Goal: Task Accomplishment & Management: Complete application form

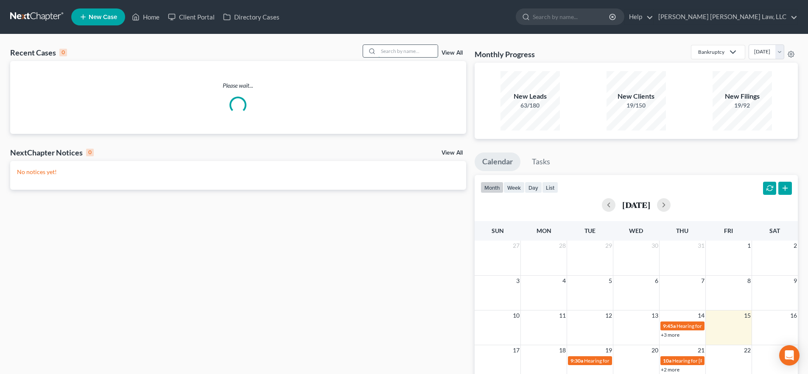
click at [403, 50] on input "search" at bounding box center [407, 51] width 59 height 12
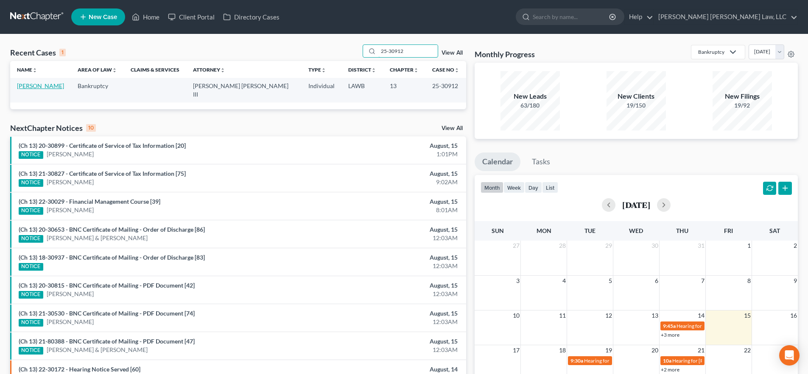
type input "25-30912"
click at [46, 84] on link "[PERSON_NAME]" at bounding box center [40, 85] width 47 height 7
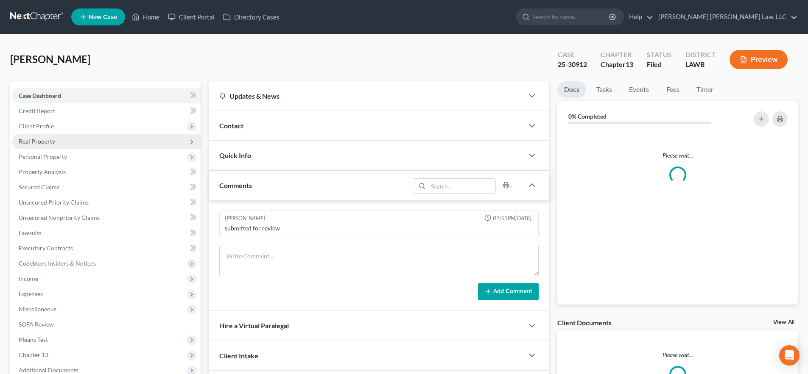
click at [45, 145] on span "Real Property" at bounding box center [106, 141] width 189 height 15
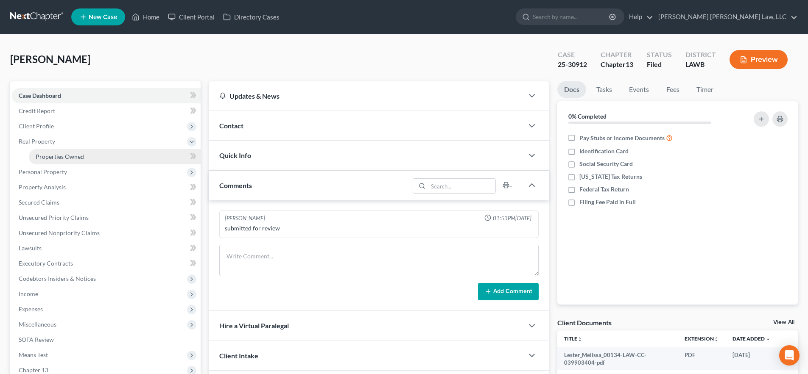
click at [56, 156] on span "Properties Owned" at bounding box center [60, 156] width 48 height 7
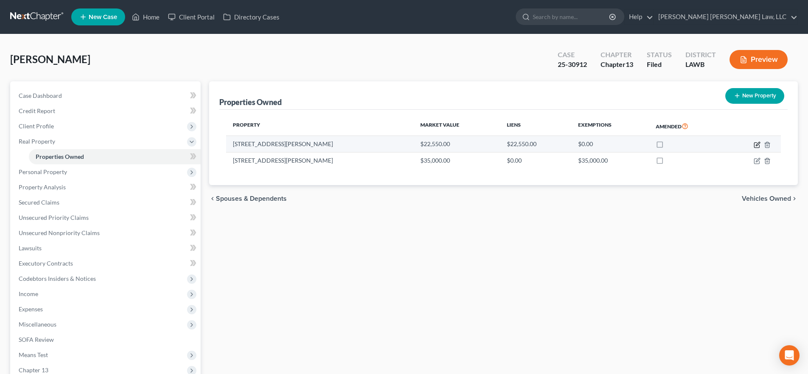
click at [757, 145] on icon "button" at bounding box center [757, 145] width 7 height 7
select select "19"
select select "3"
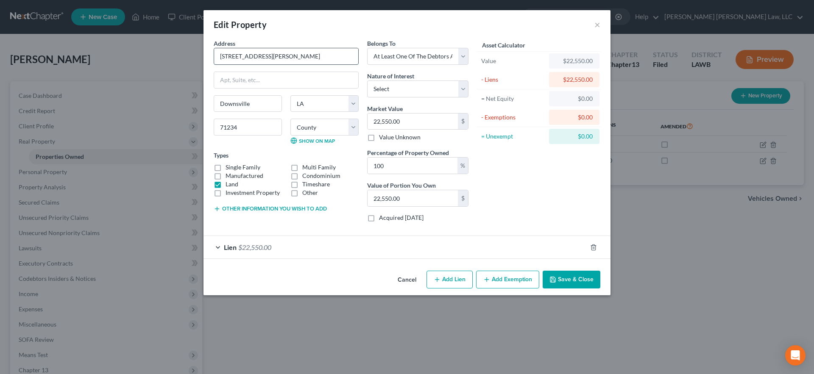
drag, startPoint x: 249, startPoint y: 60, endPoint x: 233, endPoint y: 61, distance: 16.1
click at [233, 61] on input "118 Lenard Road" at bounding box center [286, 56] width 144 height 16
click at [232, 56] on input "118 Lenard Road" at bounding box center [286, 56] width 144 height 16
drag, startPoint x: 233, startPoint y: 56, endPoint x: 246, endPoint y: 56, distance: 12.7
click at [246, 56] on input "118 Lenard Road" at bounding box center [286, 56] width 144 height 16
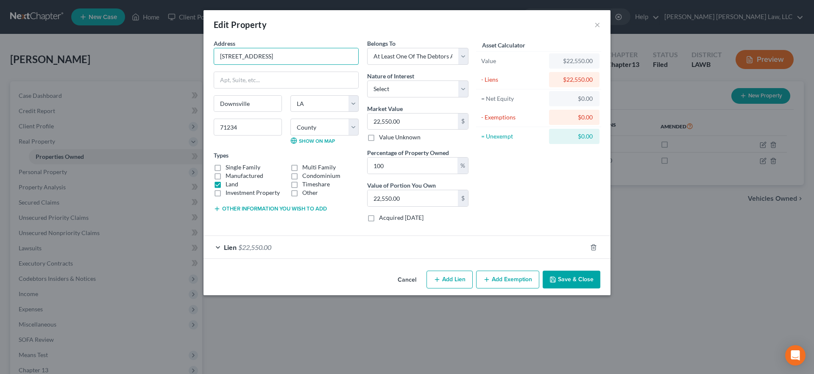
type input "118 Garland Road"
click at [311, 245] on div "Lien $22,550.00" at bounding box center [395, 247] width 383 height 22
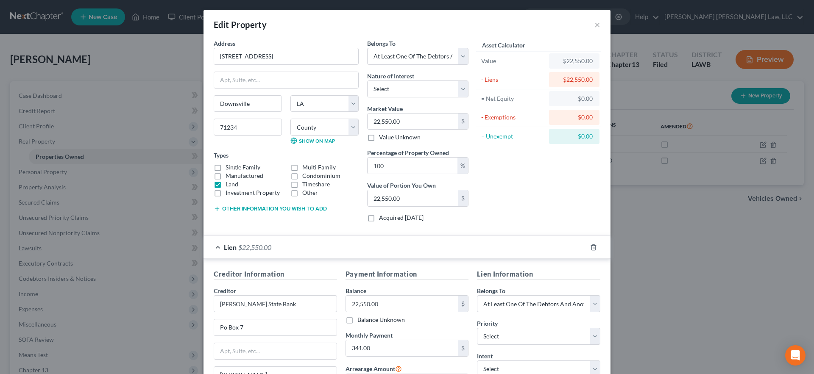
click at [316, 243] on div "Lien $22,550.00" at bounding box center [395, 247] width 383 height 22
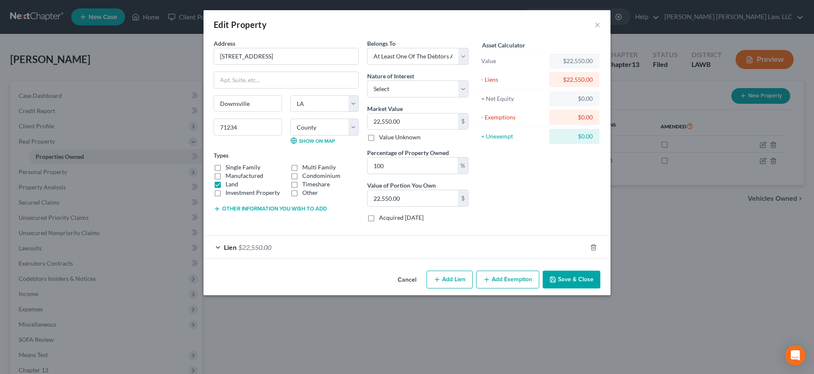
click at [563, 275] on button "Save & Close" at bounding box center [572, 280] width 58 height 18
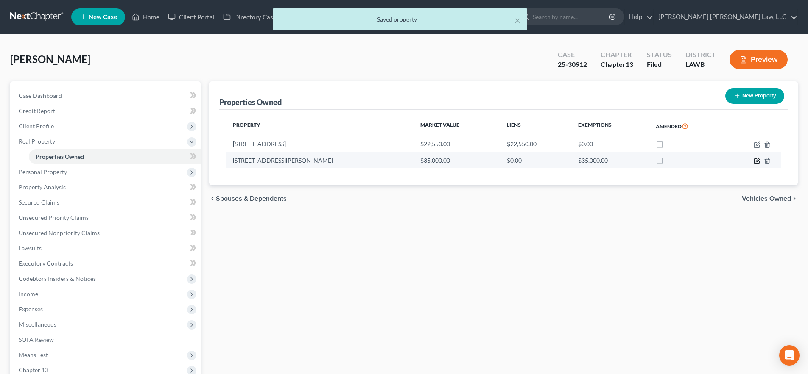
click at [754, 160] on icon "button" at bounding box center [757, 161] width 7 height 7
select select "19"
select select "27"
select select "0"
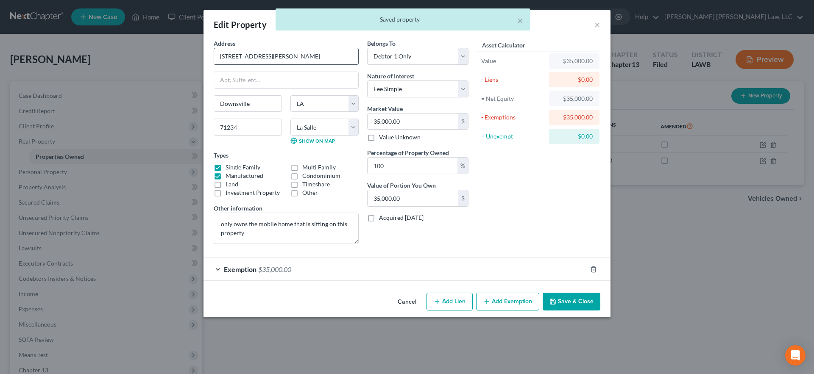
click at [246, 57] on input "642 Lenard Rd" at bounding box center [286, 56] width 144 height 16
click at [276, 58] on input "642 Lenard Rd" at bounding box center [286, 56] width 144 height 16
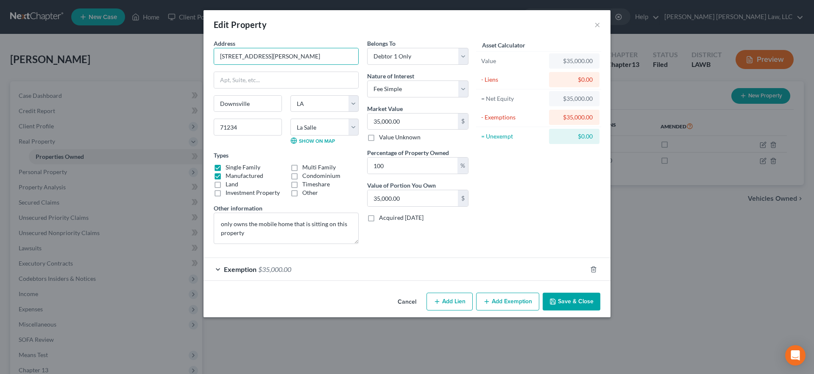
click at [573, 307] on button "Save & Close" at bounding box center [572, 302] width 58 height 18
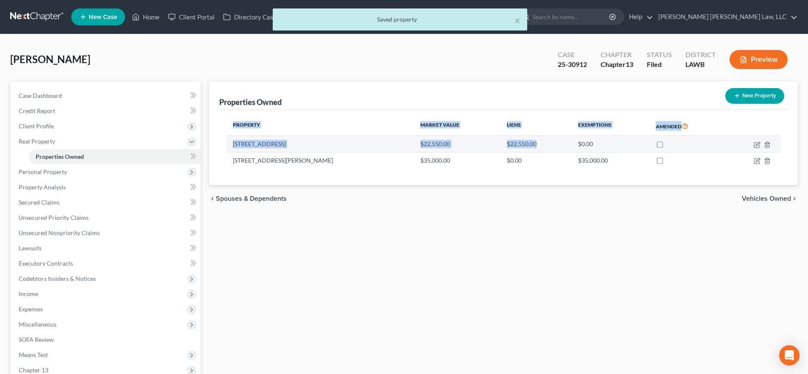
drag, startPoint x: 225, startPoint y: 136, endPoint x: 500, endPoint y: 140, distance: 274.8
click at [500, 140] on div "Property Market Value Liens Exemptions Amended 118 Garland Road $22,550.00 $22,…" at bounding box center [503, 148] width 568 height 76
click at [603, 145] on td "$0.00" at bounding box center [610, 144] width 78 height 16
drag, startPoint x: 573, startPoint y: 145, endPoint x: 386, endPoint y: 134, distance: 187.4
click at [386, 134] on table "Property Market Value Liens Exemptions Amended 118 Garland Road $22,550.00 $22,…" at bounding box center [503, 143] width 555 height 52
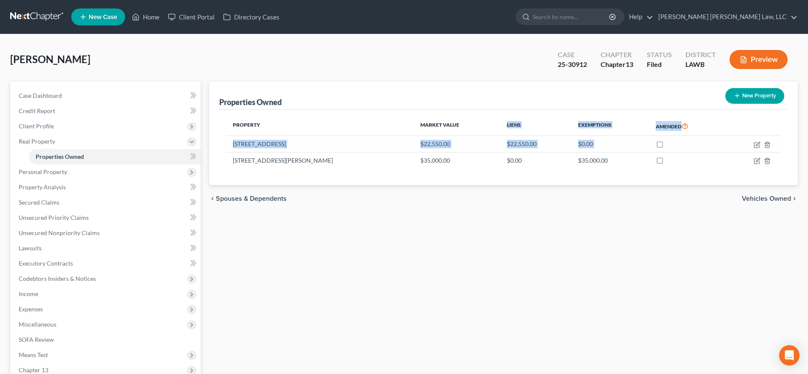
click at [725, 131] on th at bounding box center [753, 127] width 56 height 20
click at [55, 20] on link at bounding box center [37, 16] width 54 height 15
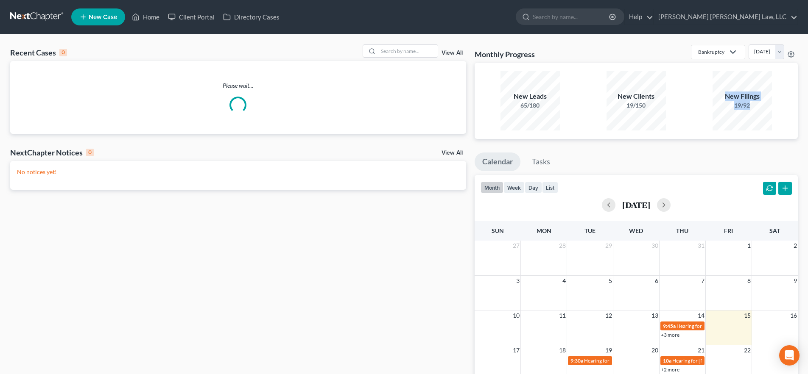
drag, startPoint x: 721, startPoint y: 98, endPoint x: 751, endPoint y: 112, distance: 33.6
click at [750, 110] on div "New Filings 19/92" at bounding box center [741, 100] width 59 height 59
